Goal: Task Accomplishment & Management: Manage account settings

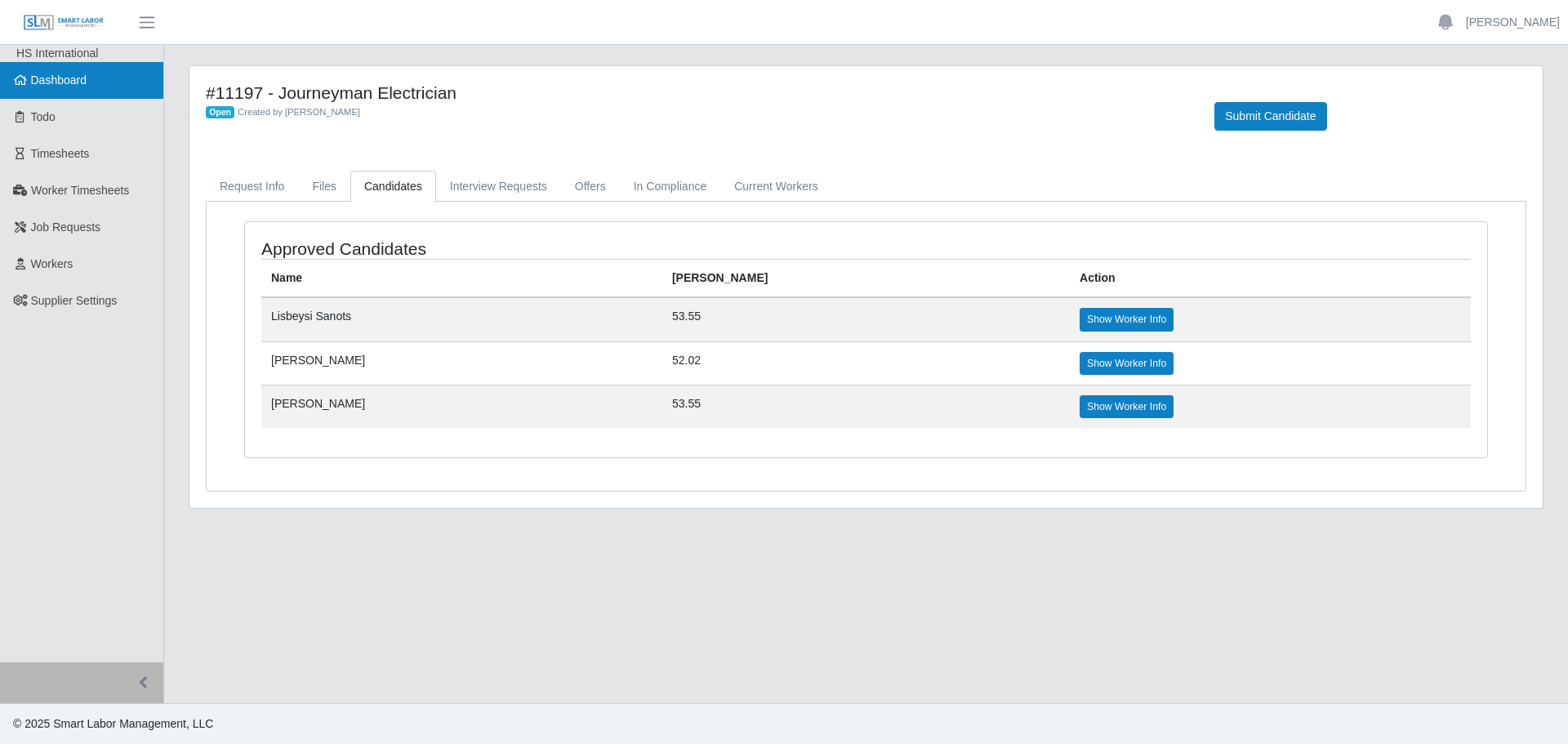
click at [49, 77] on span "Dashboard" at bounding box center [58, 79] width 56 height 13
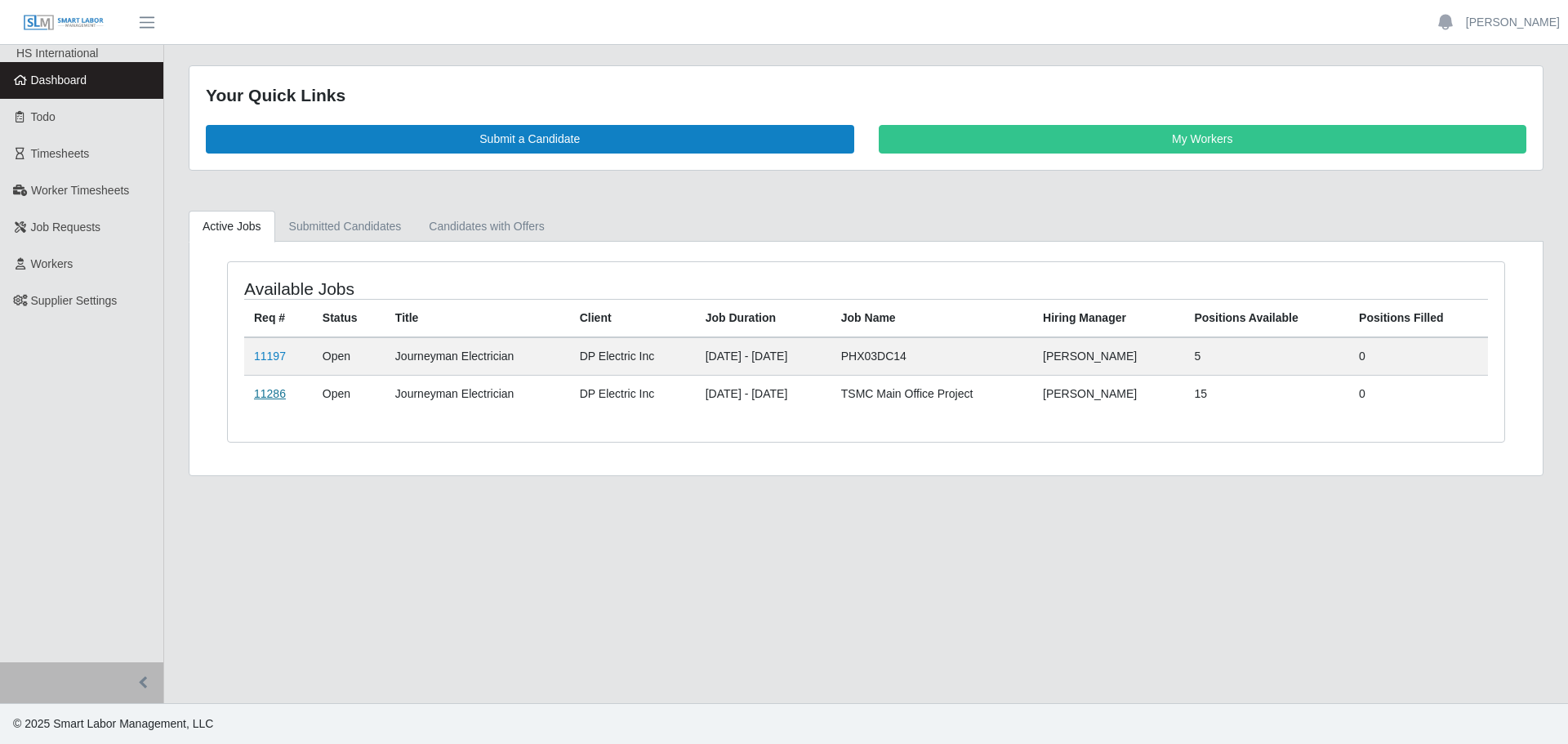
click at [278, 397] on link "11286" at bounding box center [270, 393] width 32 height 13
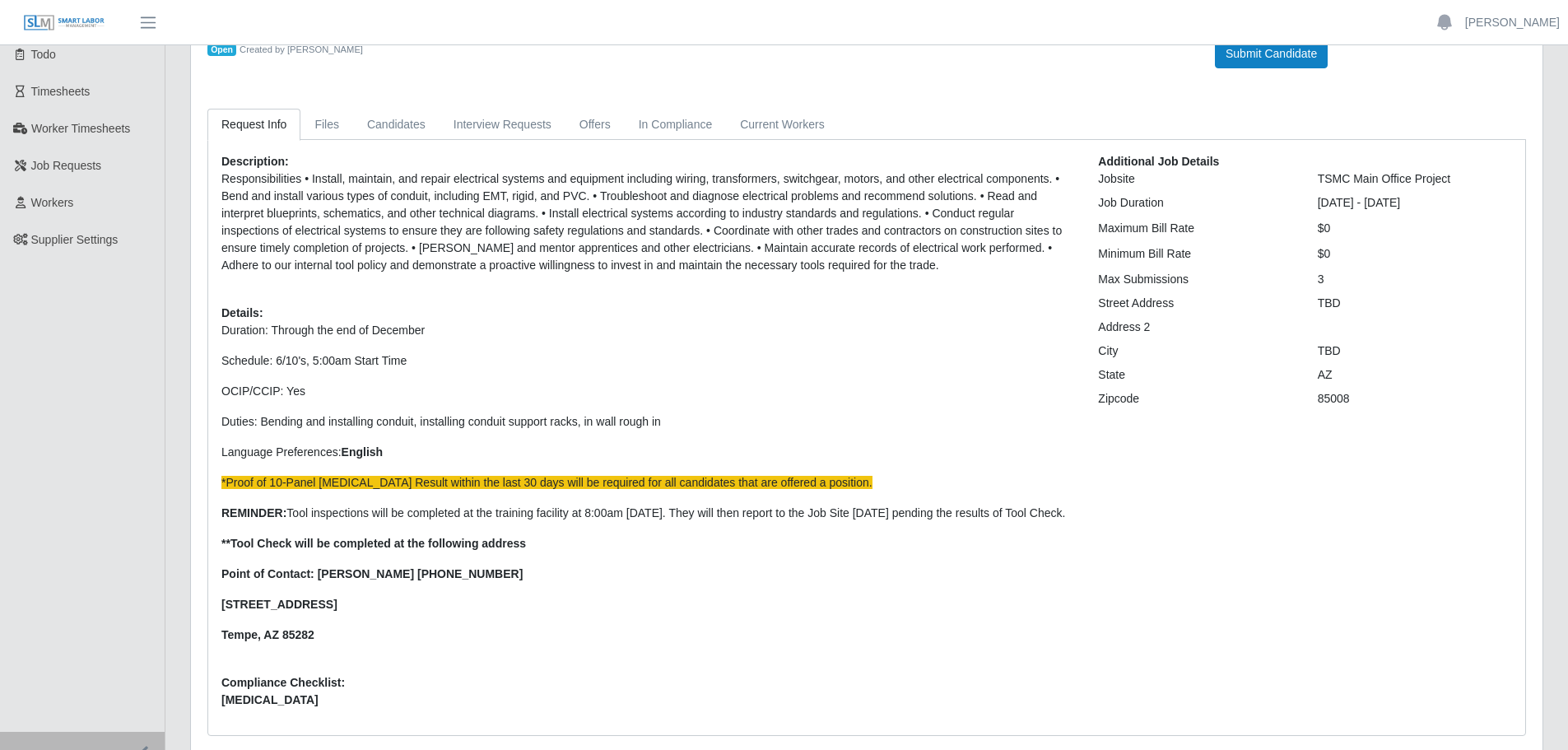
scroll to position [63, 0]
click at [362, 126] on link "Candidates" at bounding box center [396, 126] width 87 height 32
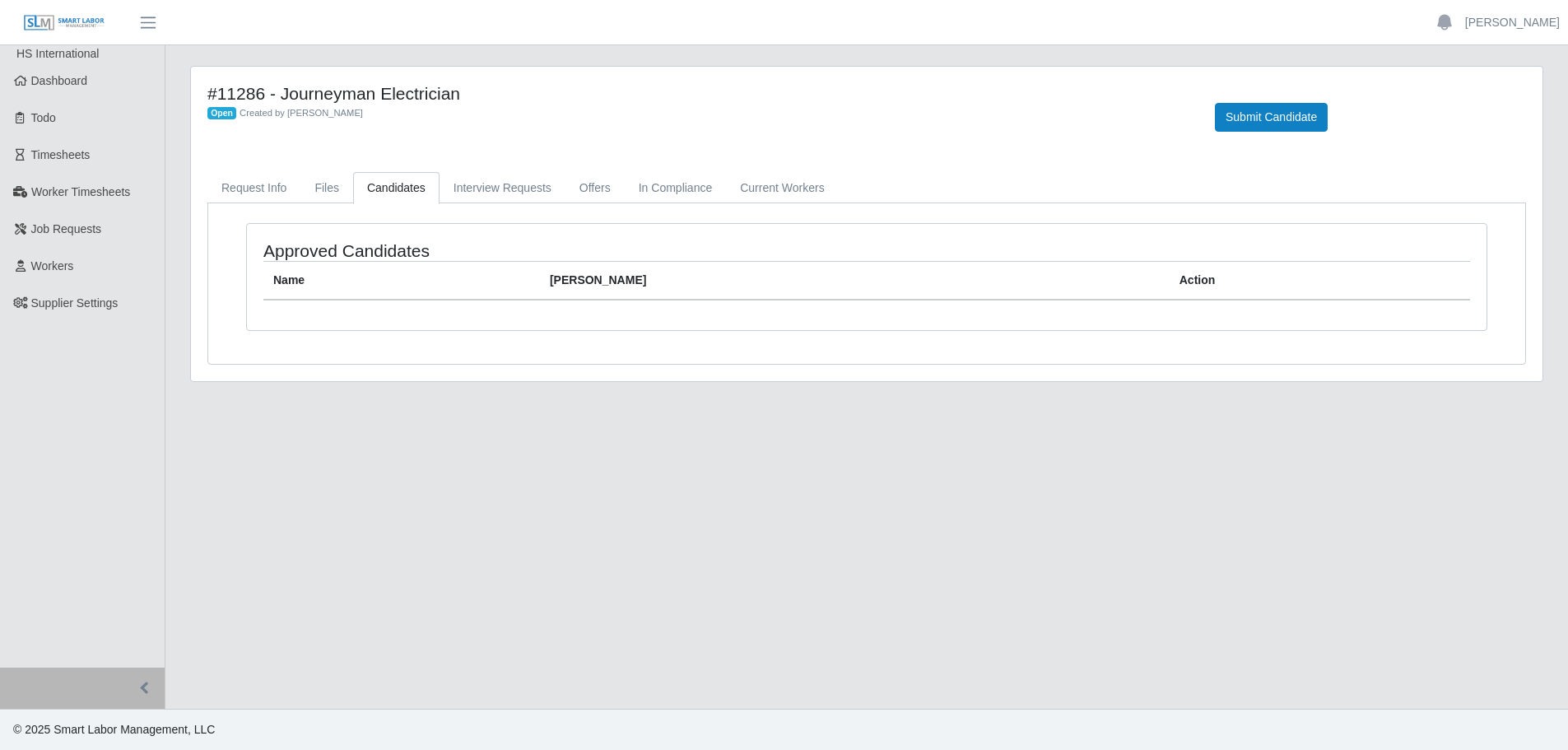
scroll to position [0, 0]
click at [258, 181] on link "Request Info" at bounding box center [253, 188] width 93 height 32
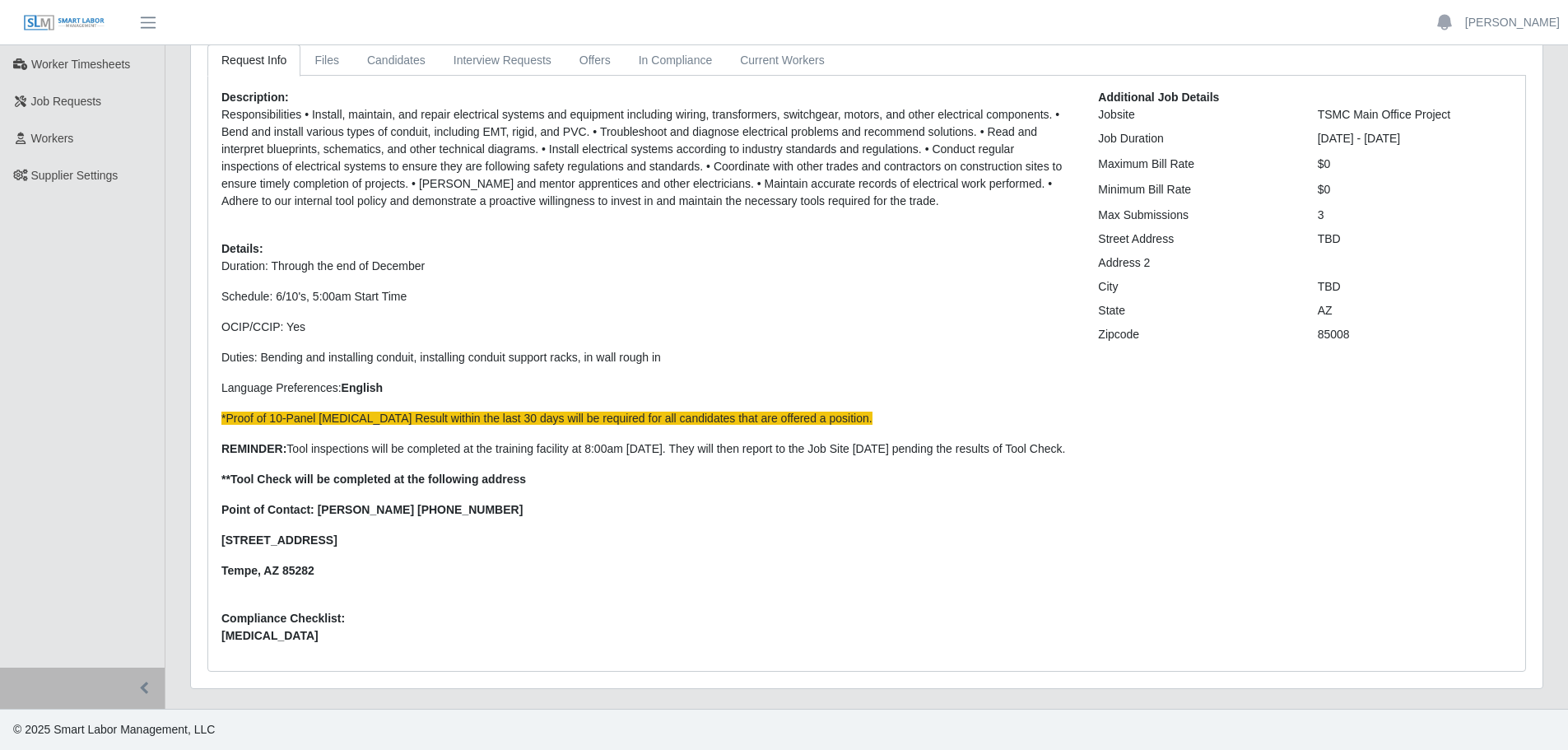
scroll to position [145, 0]
click at [325, 45] on header "Charlie Bristol Account Settings Logout" at bounding box center [784, 22] width 1568 height 45
click at [325, 53] on link "Files" at bounding box center [326, 61] width 53 height 32
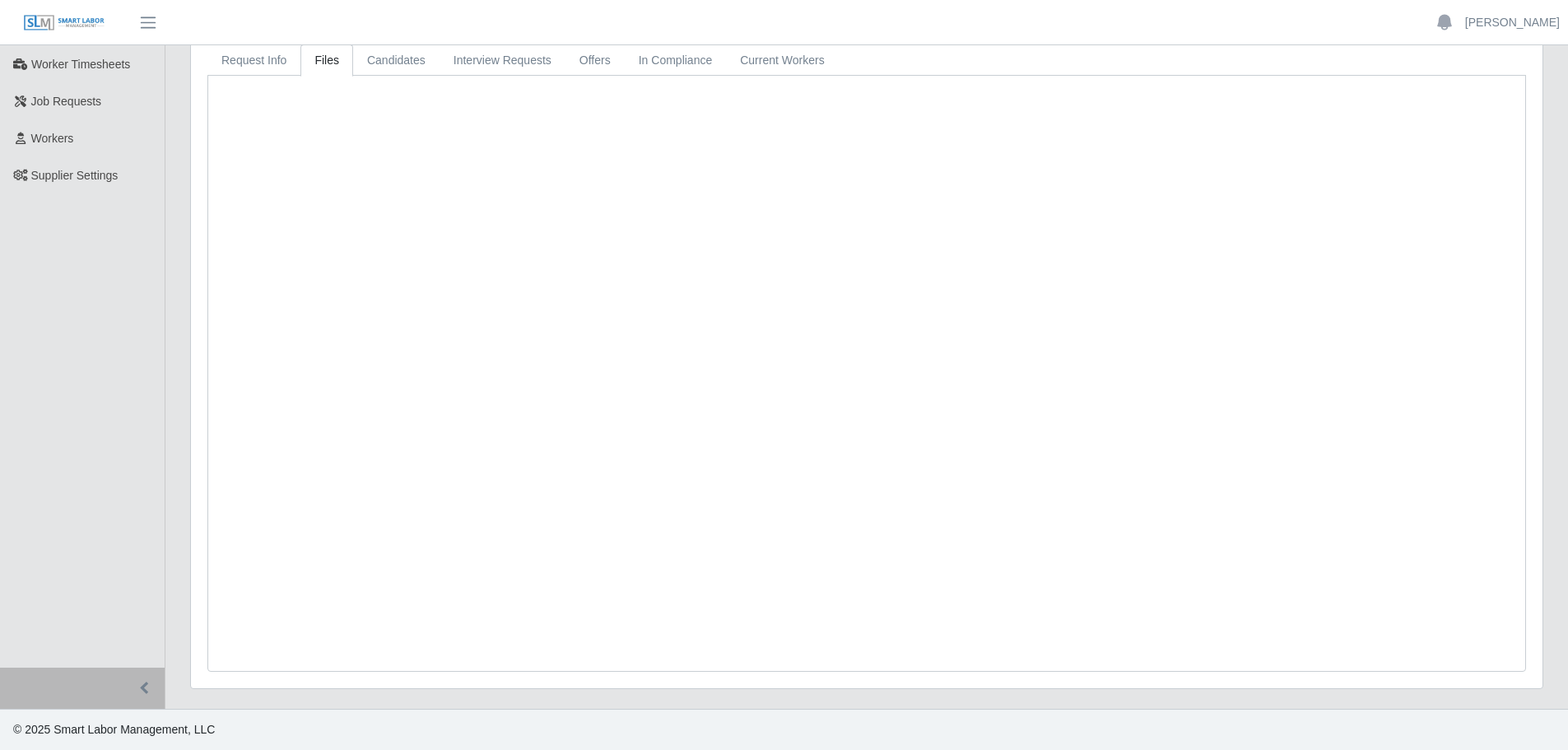
scroll to position [0, 0]
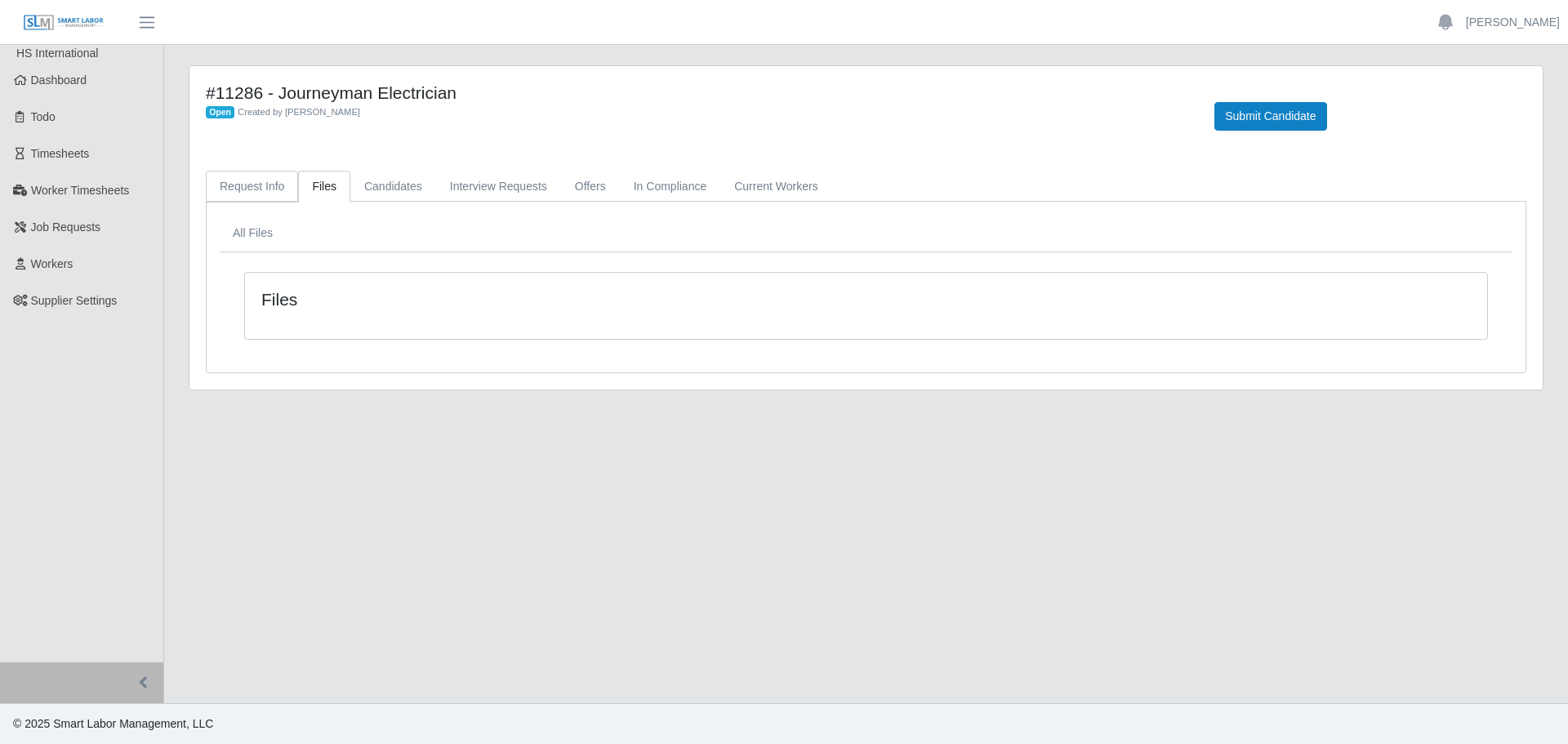
click at [264, 186] on link "Request Info" at bounding box center [251, 186] width 92 height 32
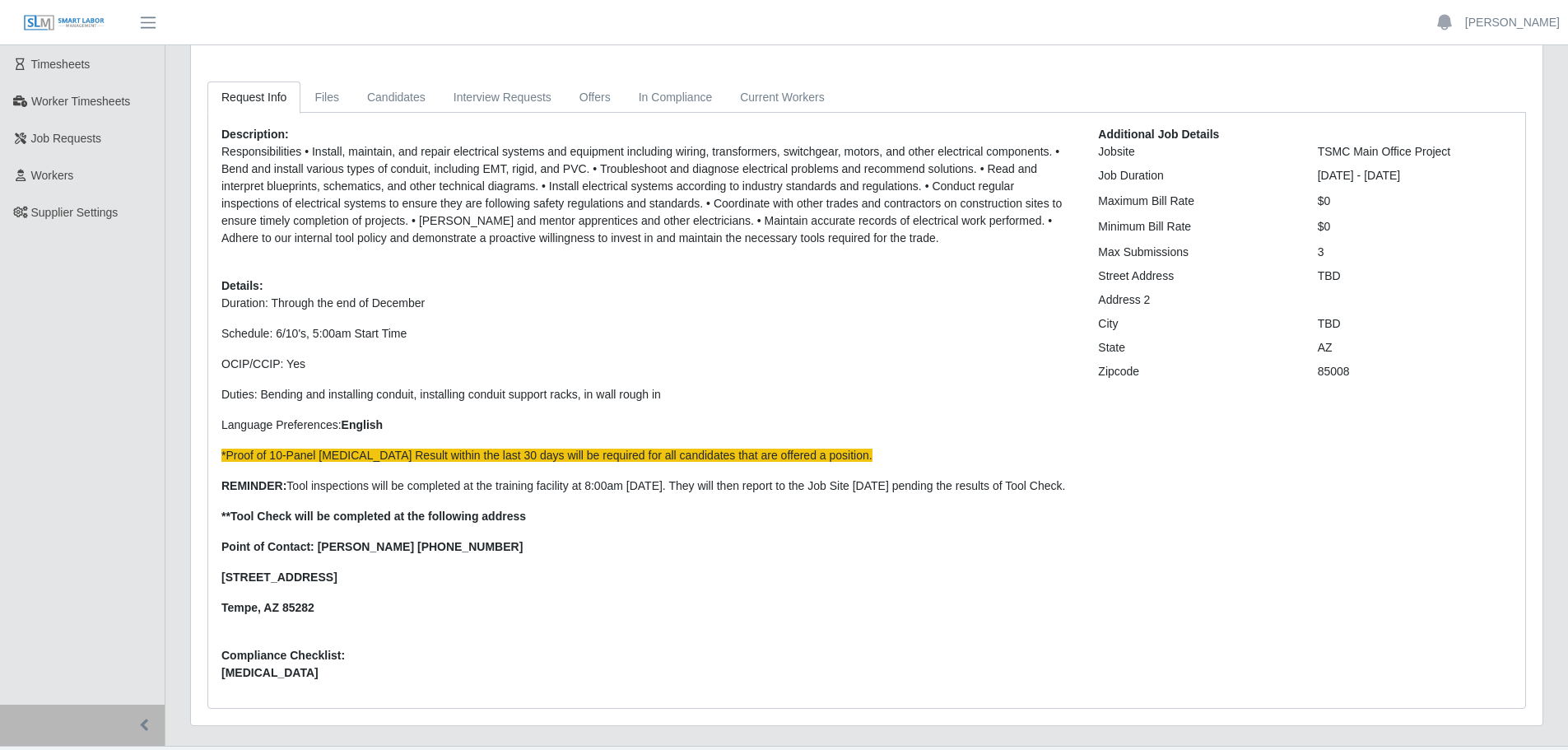
scroll to position [63, 0]
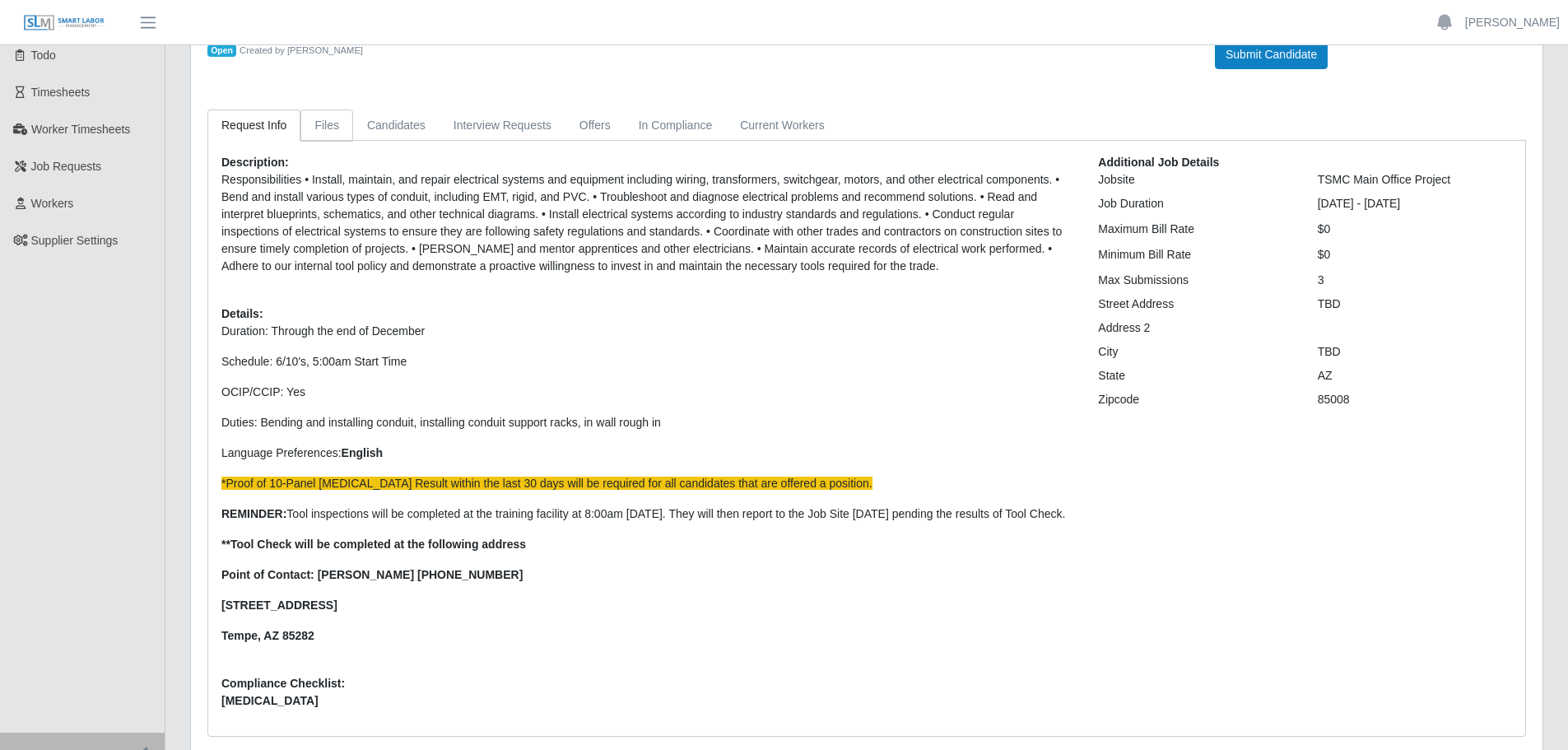
click at [335, 126] on link "Files" at bounding box center [326, 126] width 53 height 32
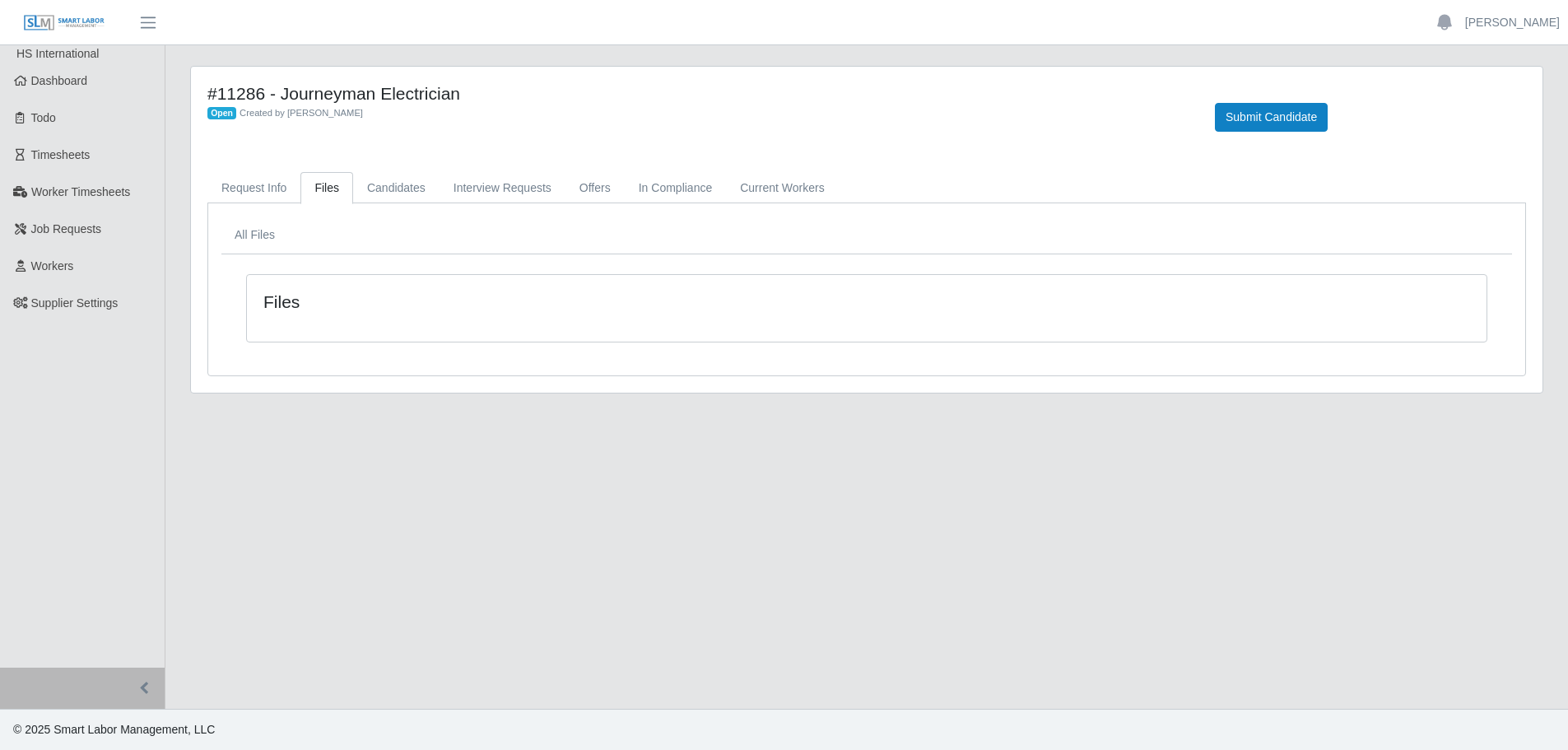
scroll to position [0, 0]
click at [388, 184] on link "Candidates" at bounding box center [396, 188] width 87 height 32
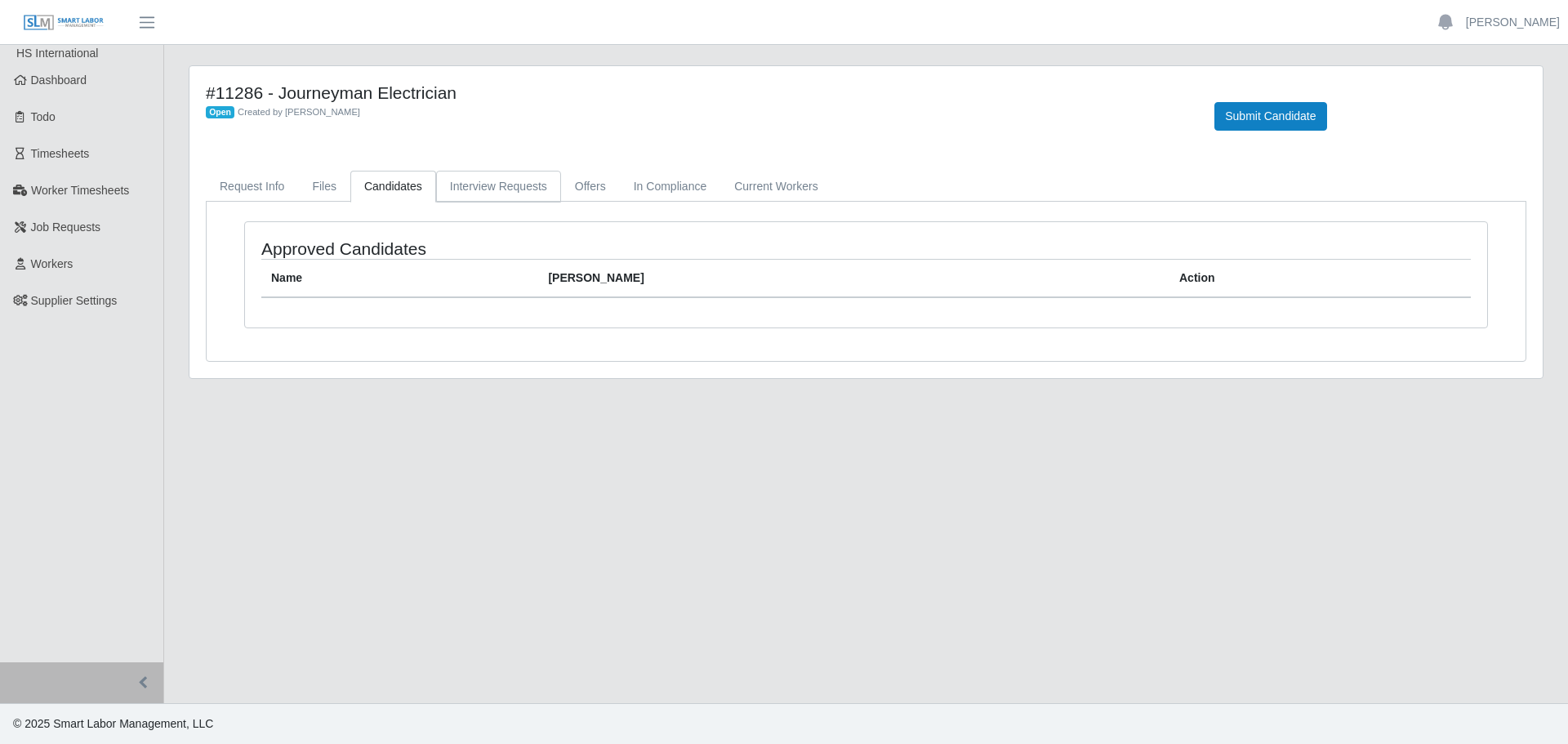
click at [474, 188] on link "Interview Requests" at bounding box center [499, 186] width 125 height 32
click at [598, 192] on link "Offers" at bounding box center [590, 186] width 58 height 32
click at [670, 181] on link "In Compliance" at bounding box center [670, 186] width 101 height 32
click at [754, 180] on link "Current Workers" at bounding box center [776, 186] width 111 height 32
click at [260, 184] on link "Request Info" at bounding box center [251, 186] width 92 height 32
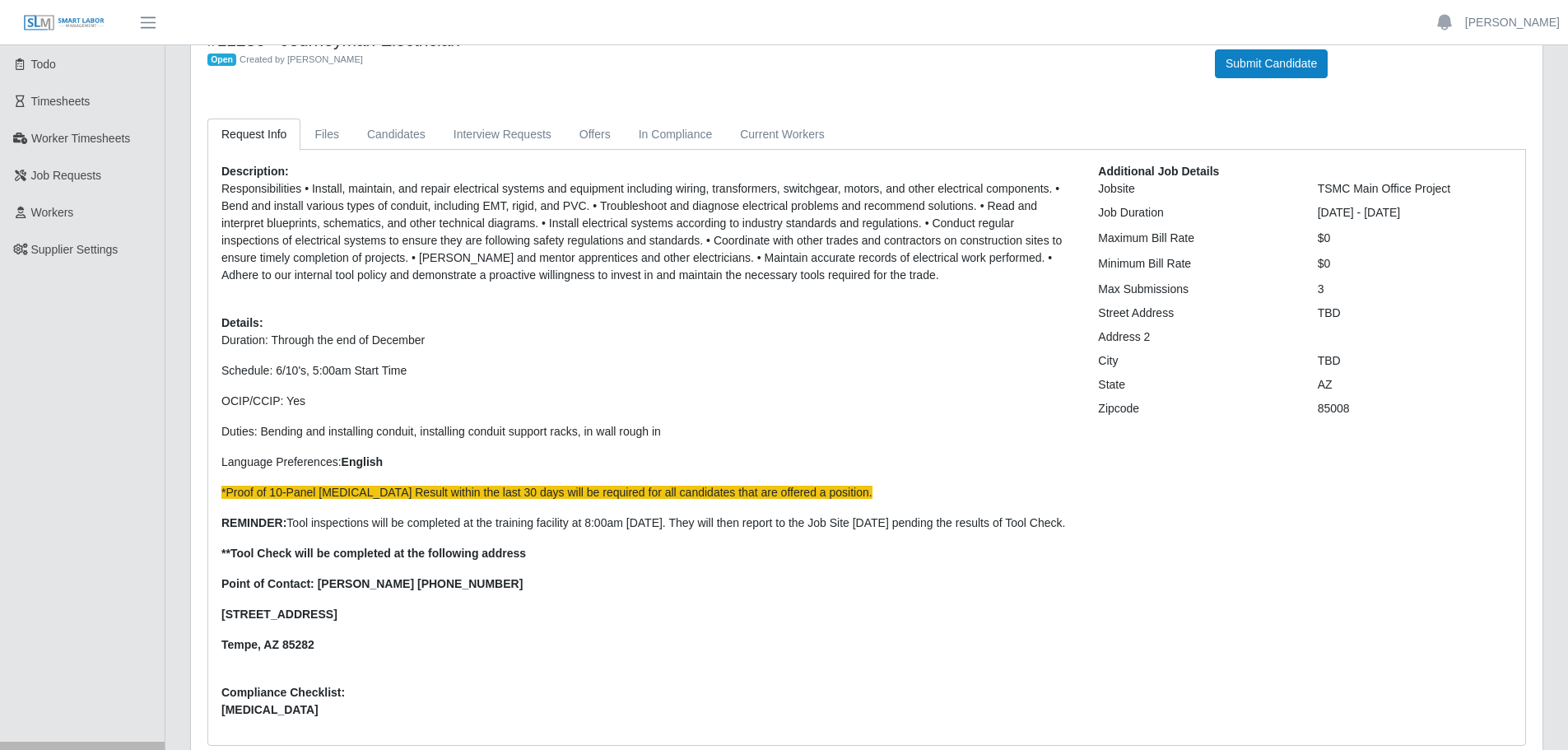
scroll to position [145, 0]
